Goal: Transaction & Acquisition: Purchase product/service

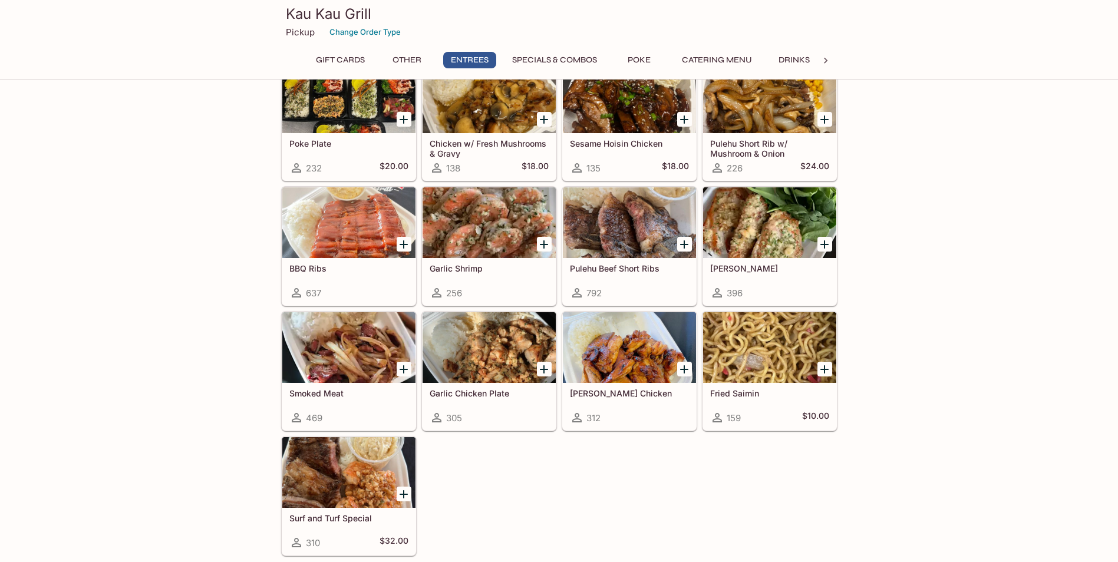
scroll to position [589, 0]
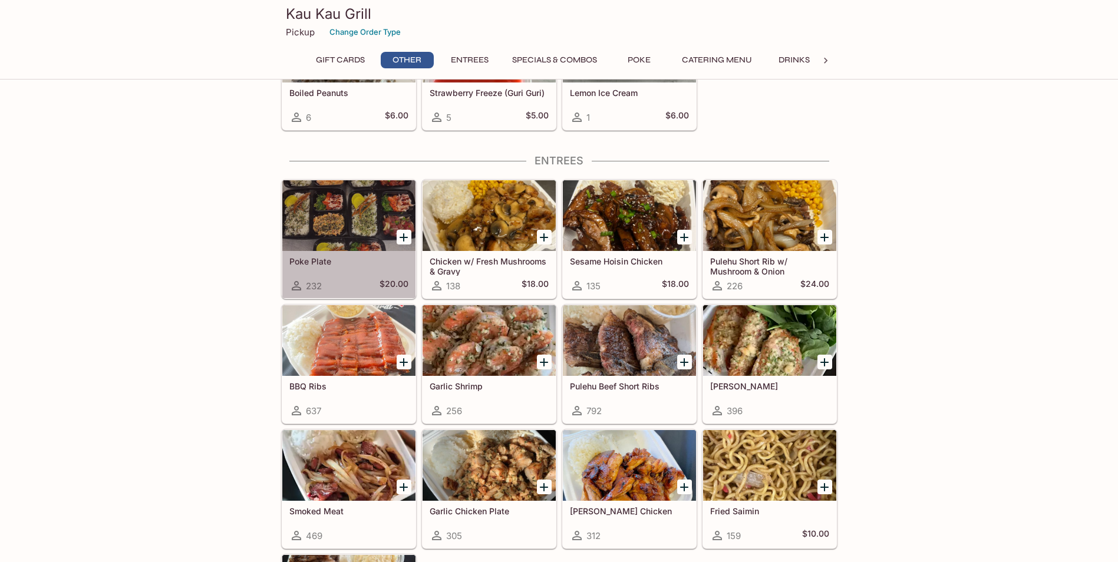
click at [313, 266] on div "Poke Plate 232 $20.00" at bounding box center [348, 274] width 133 height 47
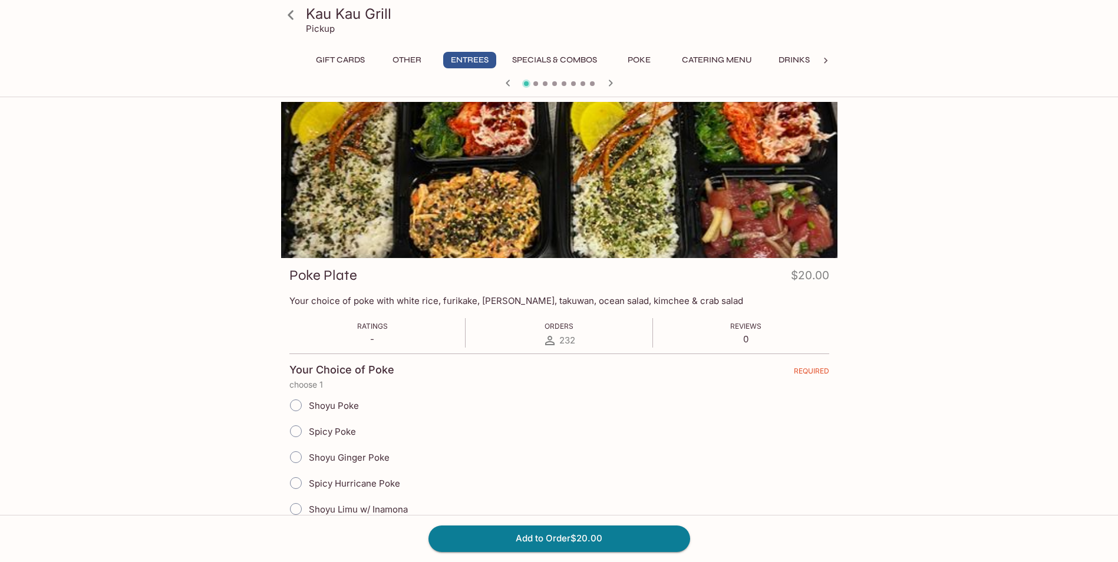
click at [480, 207] on div at bounding box center [559, 180] width 556 height 156
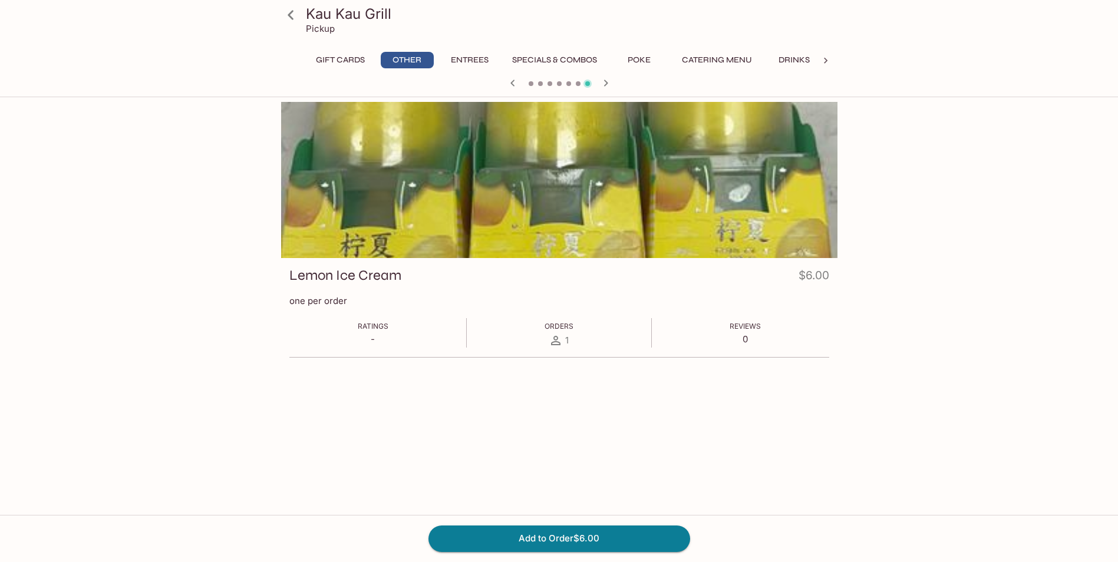
click at [606, 86] on icon "button" at bounding box center [606, 83] width 14 height 14
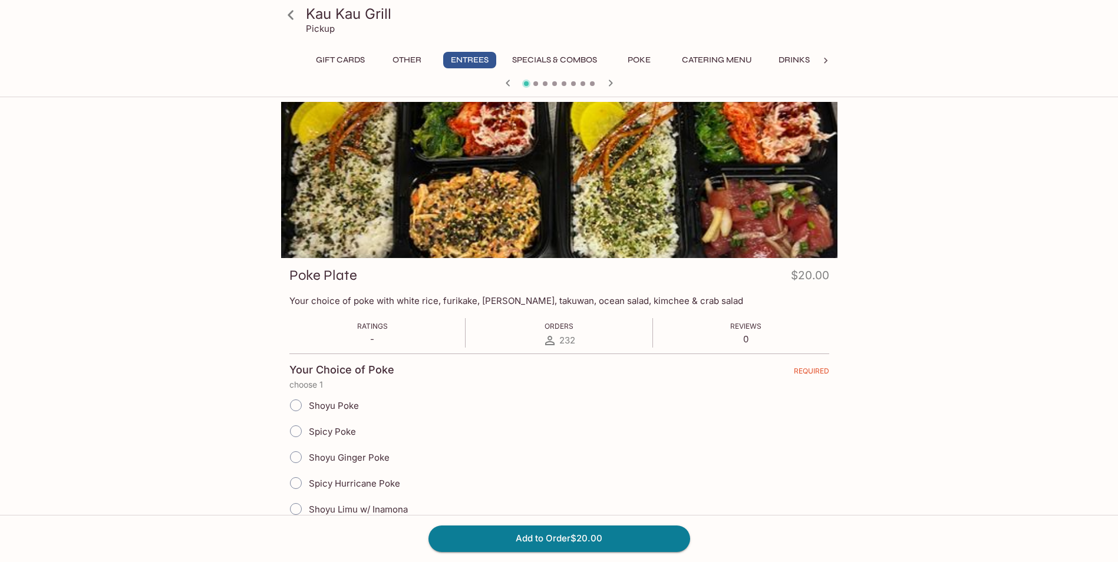
click at [643, 62] on button "Poke" at bounding box center [639, 60] width 53 height 16
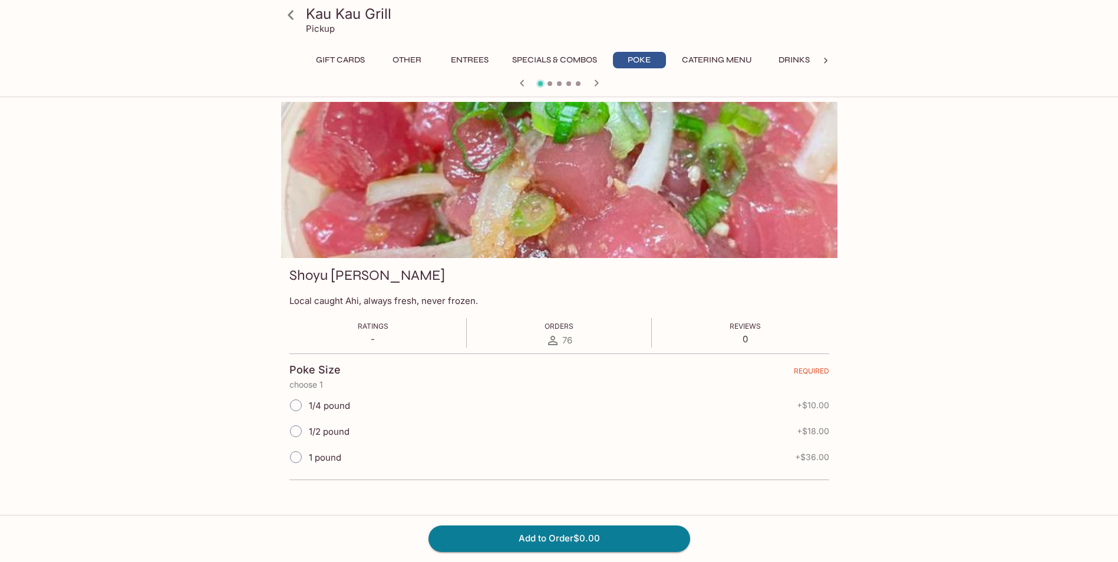
click at [478, 67] on button "Entrees" at bounding box center [469, 60] width 53 height 16
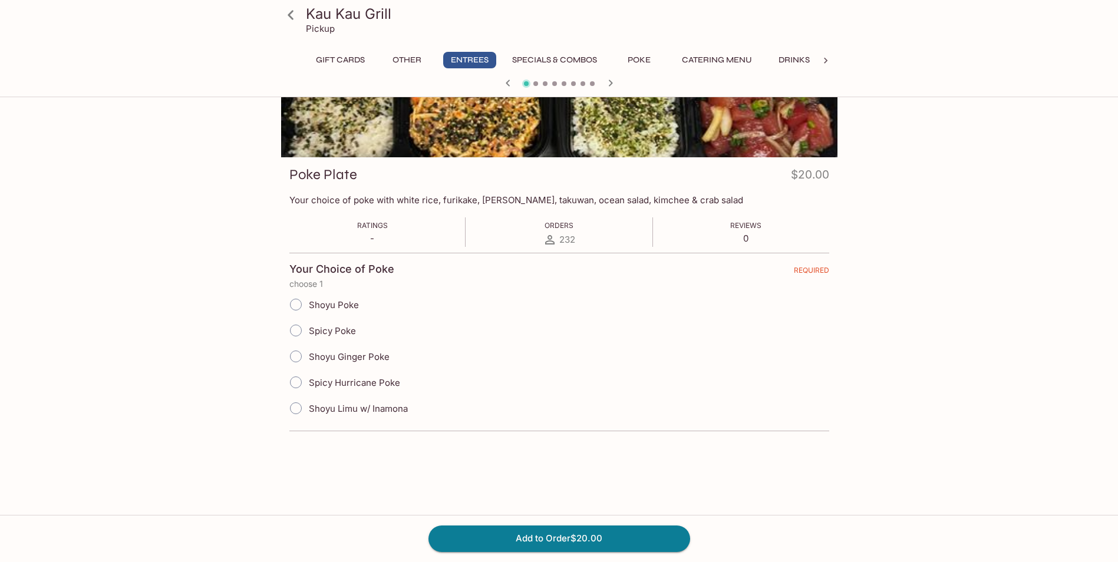
scroll to position [102, 0]
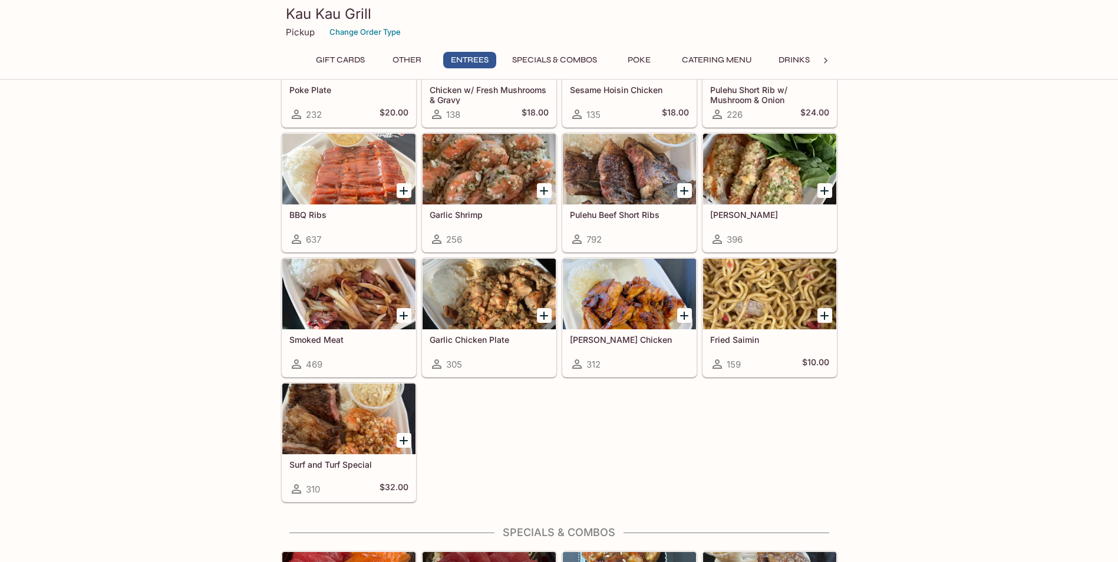
scroll to position [766, 0]
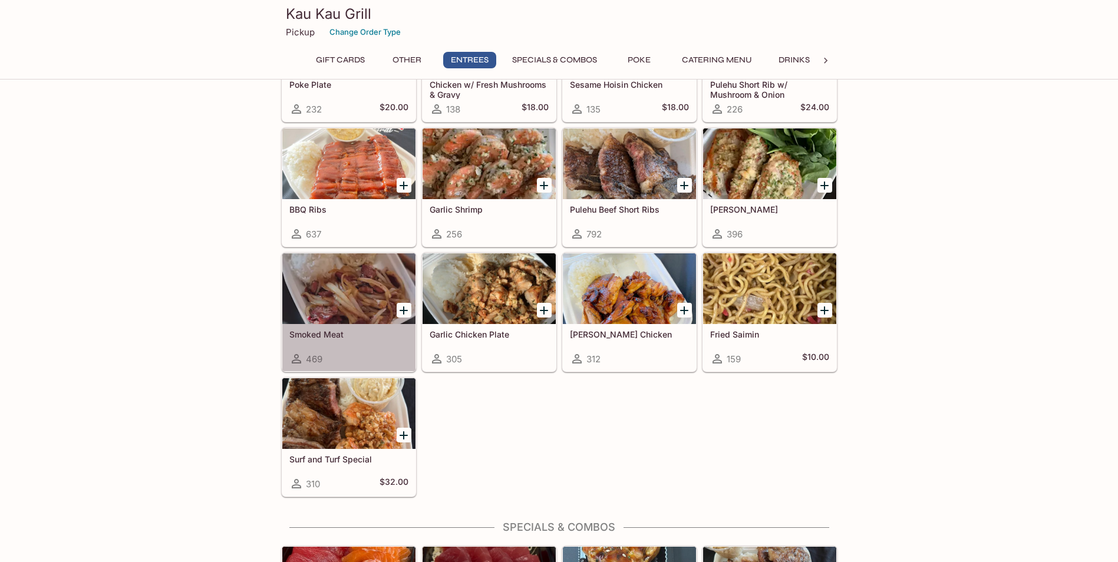
click at [378, 335] on h5 "Smoked Meat" at bounding box center [348, 334] width 119 height 10
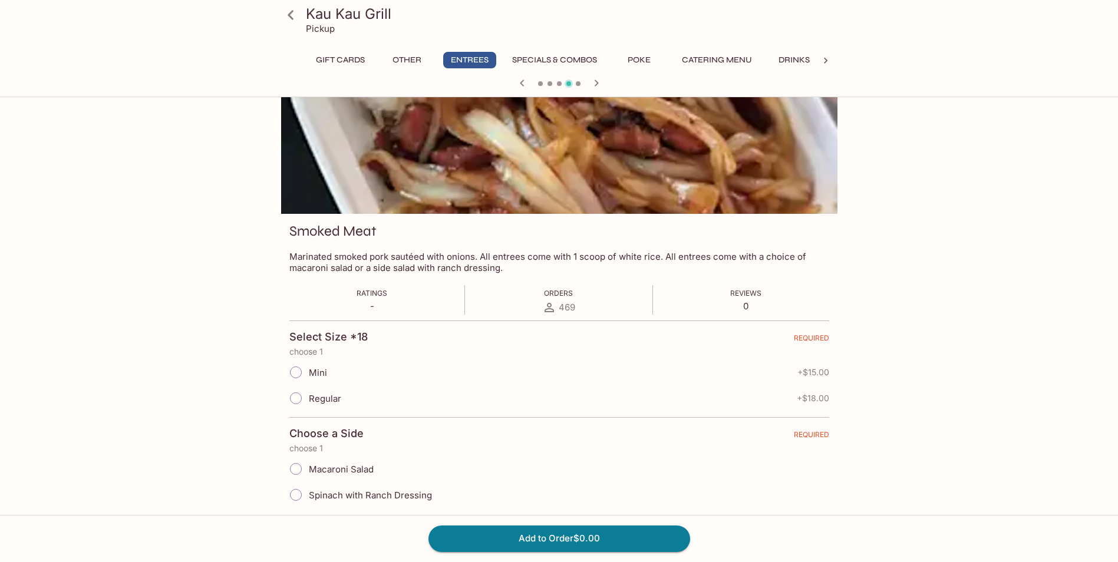
scroll to position [102, 0]
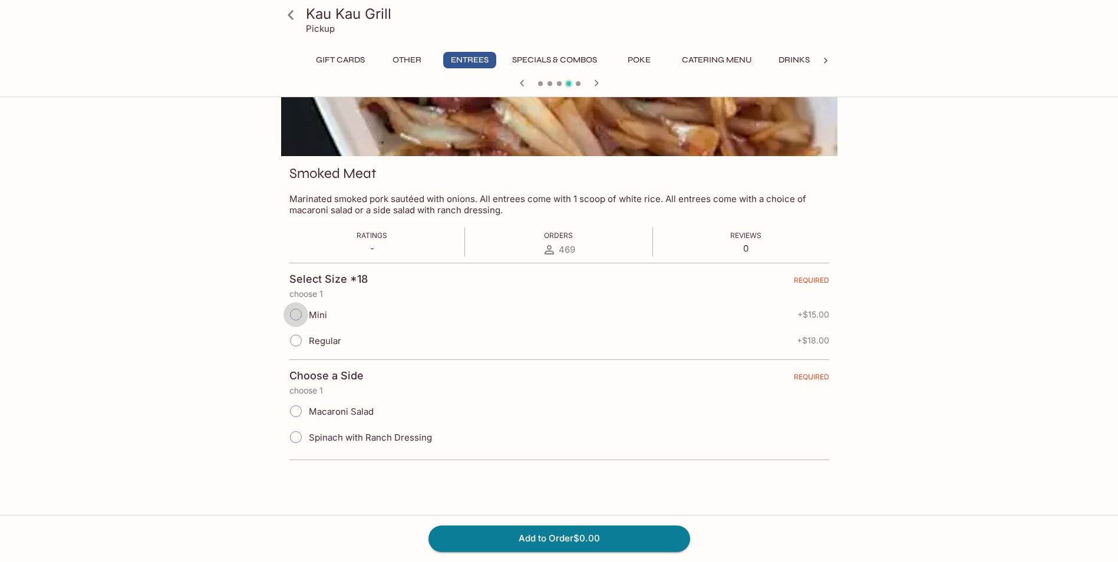
click at [290, 314] on input "Mini" at bounding box center [295, 314] width 25 height 25
radio input "true"
click at [299, 407] on input "Macaroni Salad" at bounding box center [295, 411] width 25 height 25
radio input "true"
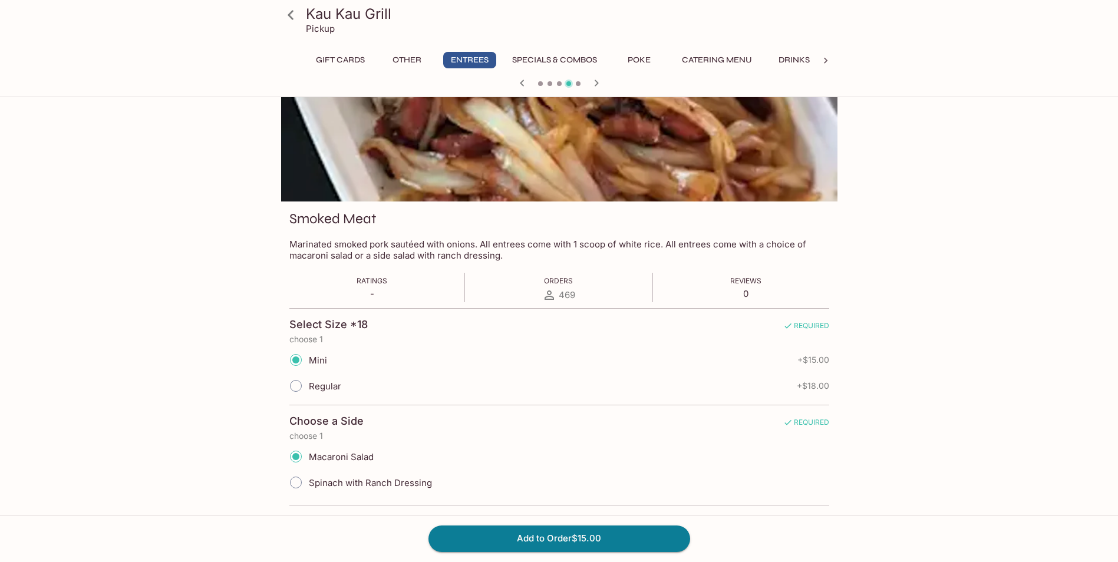
scroll to position [0, 0]
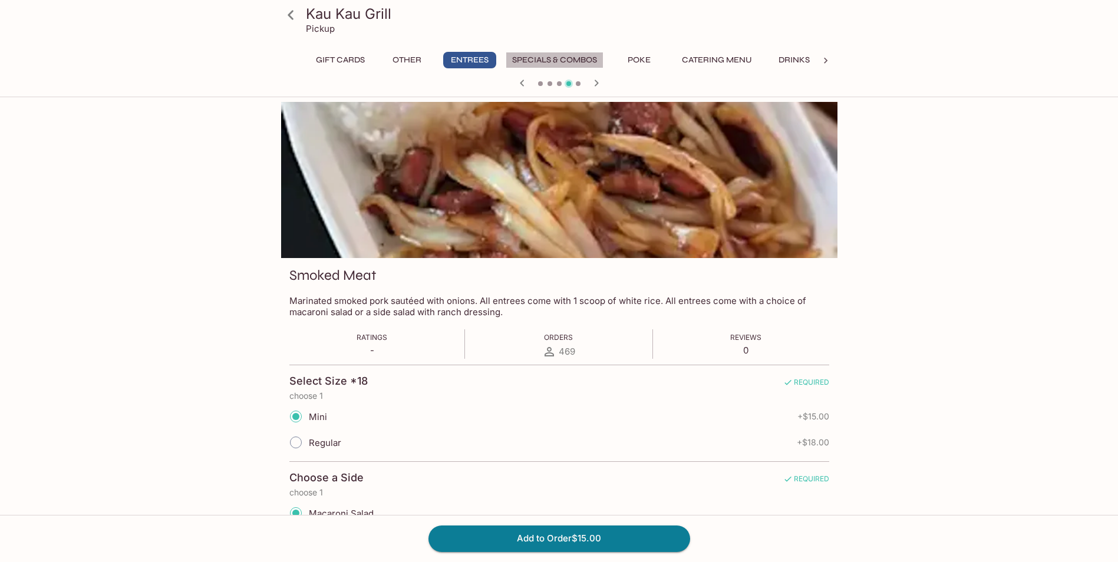
click at [576, 57] on button "Specials & Combos" at bounding box center [554, 60] width 98 height 16
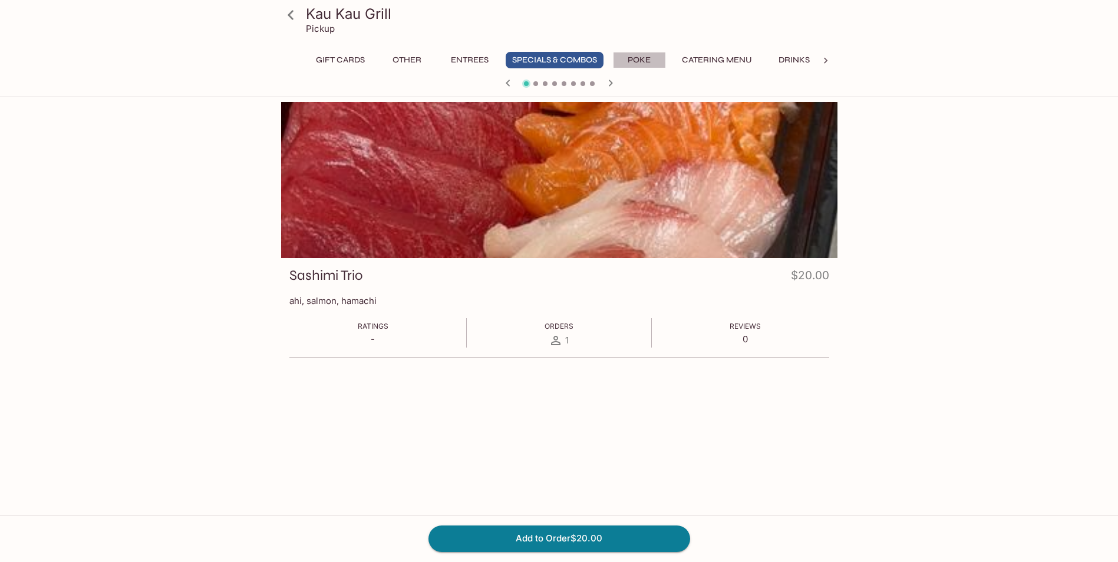
click at [642, 60] on button "Poke" at bounding box center [639, 60] width 53 height 16
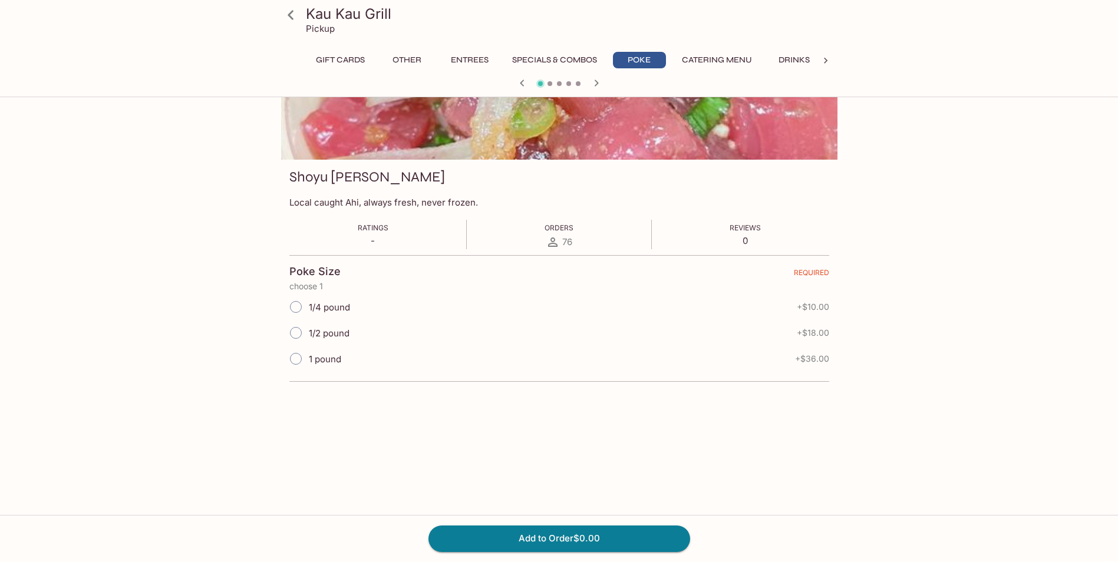
scroll to position [102, 0]
